Goal: Information Seeking & Learning: Learn about a topic

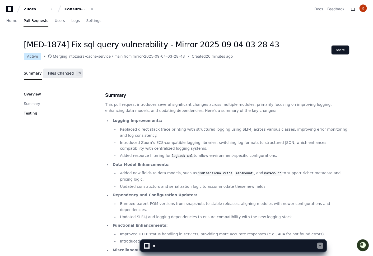
click at [64, 76] on link "Files Changed 59" at bounding box center [65, 73] width 35 height 14
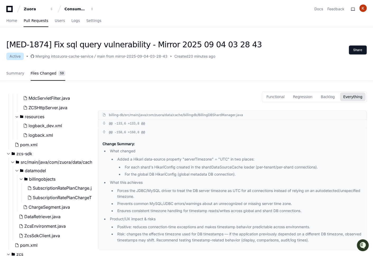
scroll to position [686, 0]
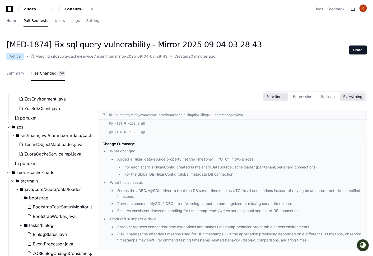
click at [281, 98] on button "Functional" at bounding box center [275, 96] width 25 height 8
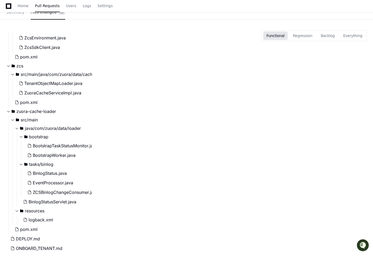
scroll to position [0, 0]
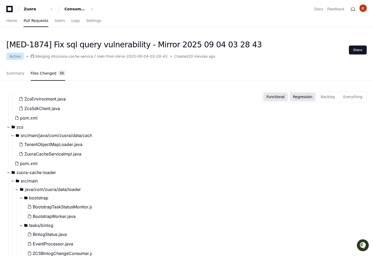
click at [307, 100] on button "Regression" at bounding box center [303, 96] width 26 height 8
click at [330, 95] on button "Backlog" at bounding box center [327, 96] width 20 height 8
click at [350, 95] on button "Everything" at bounding box center [352, 96] width 25 height 8
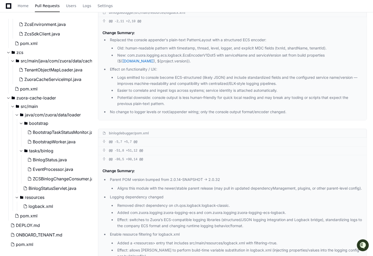
scroll to position [485, 0]
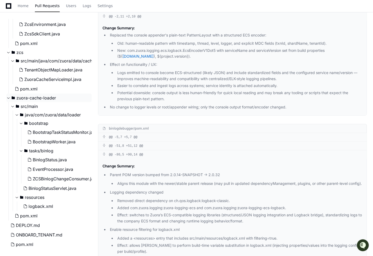
click at [10, 97] on span at bounding box center [8, 98] width 4 height 4
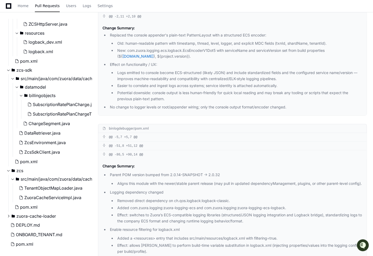
scroll to position [567, 0]
click at [37, 130] on span "DataRetriever.java" at bounding box center [42, 133] width 36 height 6
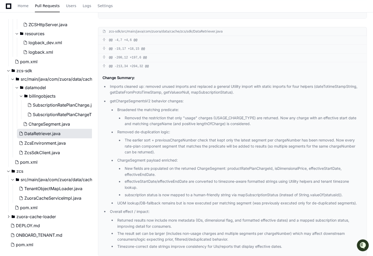
scroll to position [5459, 0]
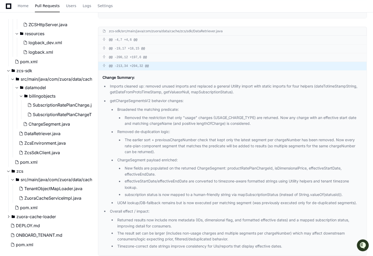
click at [103, 65] on span at bounding box center [103, 65] width 3 height 3
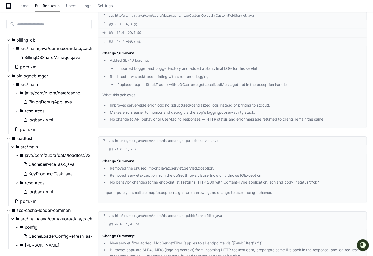
scroll to position [4077, 0]
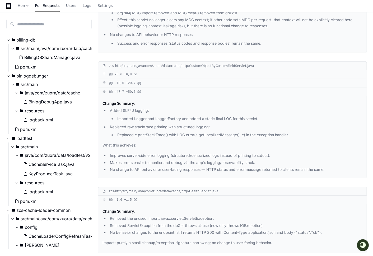
click at [43, 9] on link "Pull Requests" at bounding box center [47, 6] width 25 height 12
click at [21, 7] on span "Home" at bounding box center [23, 5] width 11 height 3
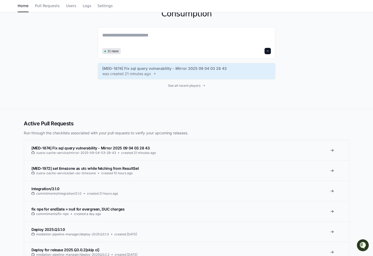
scroll to position [31, 0]
click at [156, 71] on span at bounding box center [155, 73] width 8 height 4
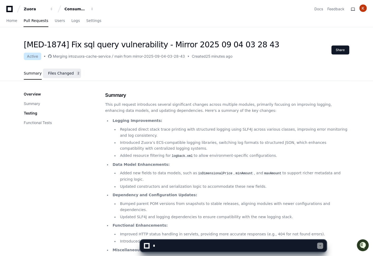
click at [69, 76] on link "Files Changed 2" at bounding box center [64, 73] width 33 height 14
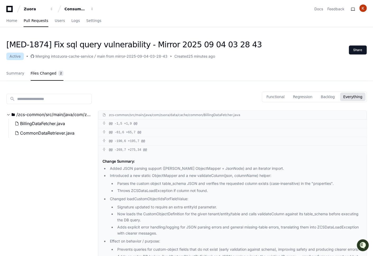
click at [75, 193] on div "search /zcs-common/src/main/java/com/zuora/data/cache/common BillingDataFetcher…" at bounding box center [48, 202] width 85 height 242
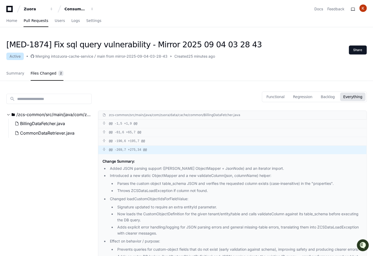
click at [103, 150] on span at bounding box center [103, 149] width 3 height 3
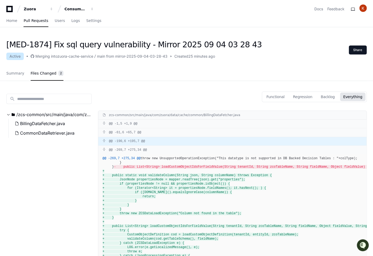
click at [106, 140] on span at bounding box center [103, 140] width 3 height 3
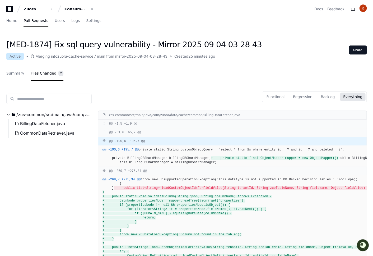
click at [106, 140] on span at bounding box center [103, 140] width 3 height 3
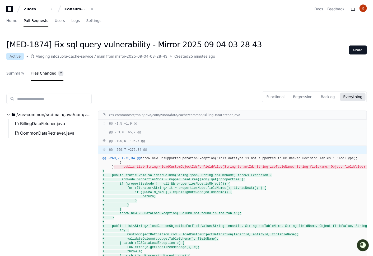
click at [105, 150] on span at bounding box center [103, 149] width 3 height 3
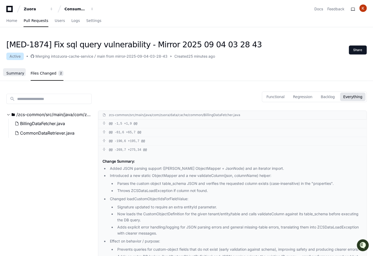
click at [20, 73] on span "Summary" at bounding box center [15, 73] width 18 height 3
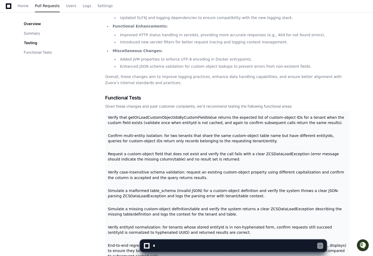
scroll to position [241, 0]
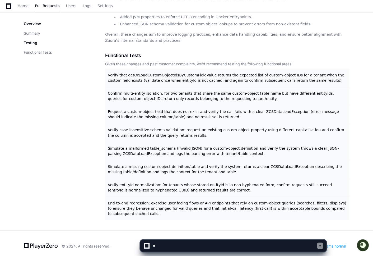
click at [166, 244] on textarea at bounding box center [234, 245] width 165 height 12
click at [234, 247] on textarea at bounding box center [234, 245] width 165 height 12
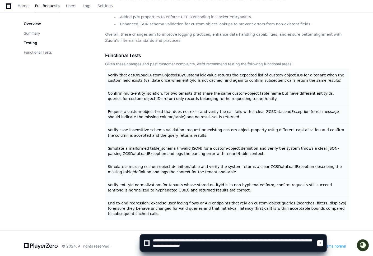
scroll to position [2, 0]
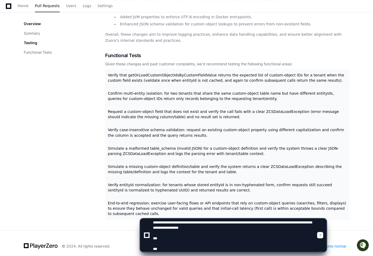
paste textarea "**********"
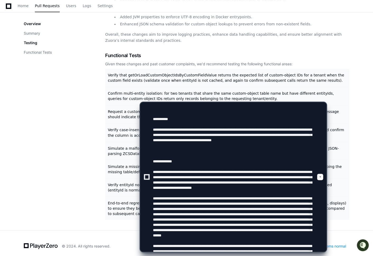
scroll to position [84, 0]
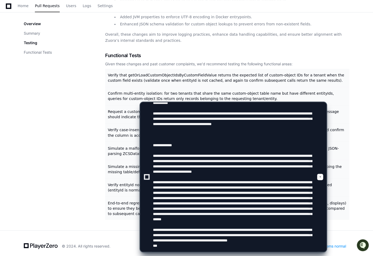
click at [159, 246] on textarea at bounding box center [234, 176] width 165 height 149
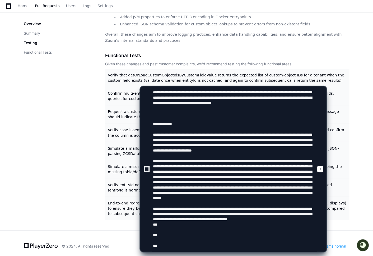
paste textarea "**********"
type textarea "**********"
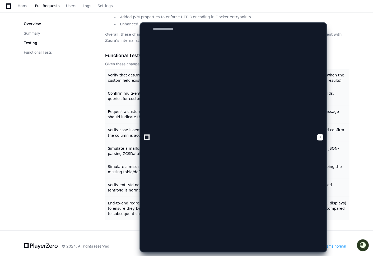
scroll to position [0, 0]
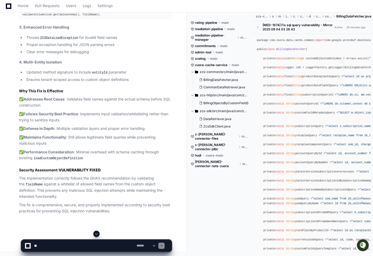
scroll to position [1005, 0]
